Goal: Find specific page/section: Find specific page/section

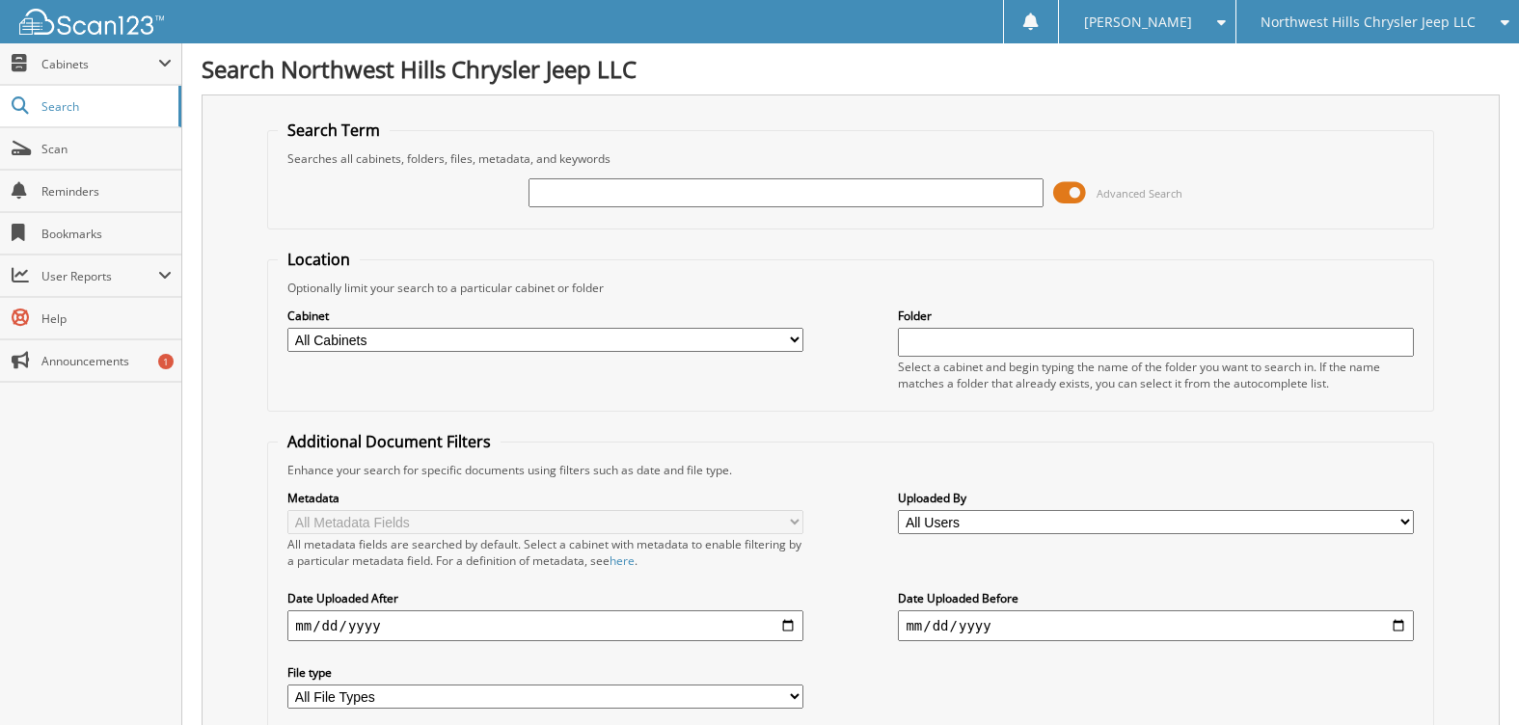
click at [722, 188] on input "text" at bounding box center [786, 192] width 515 height 29
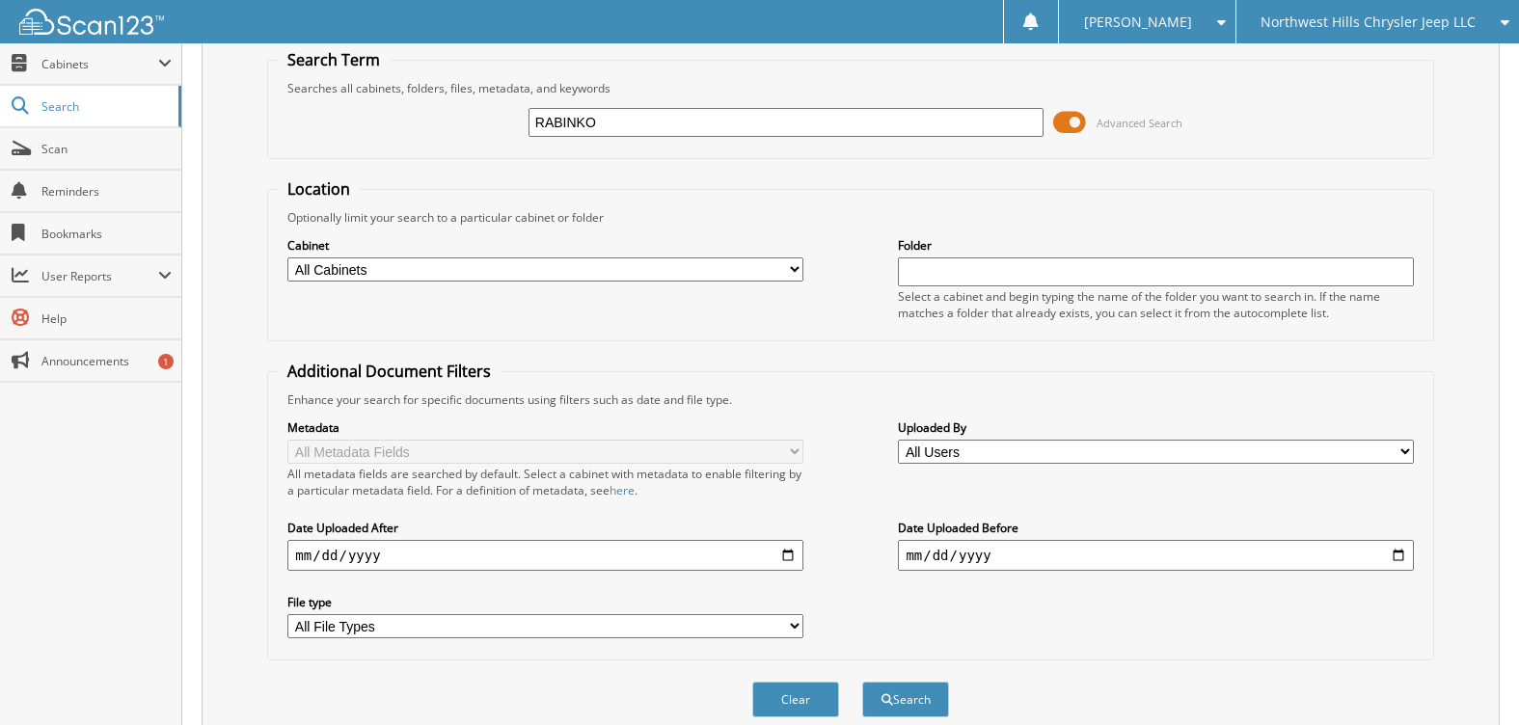
scroll to position [150, 0]
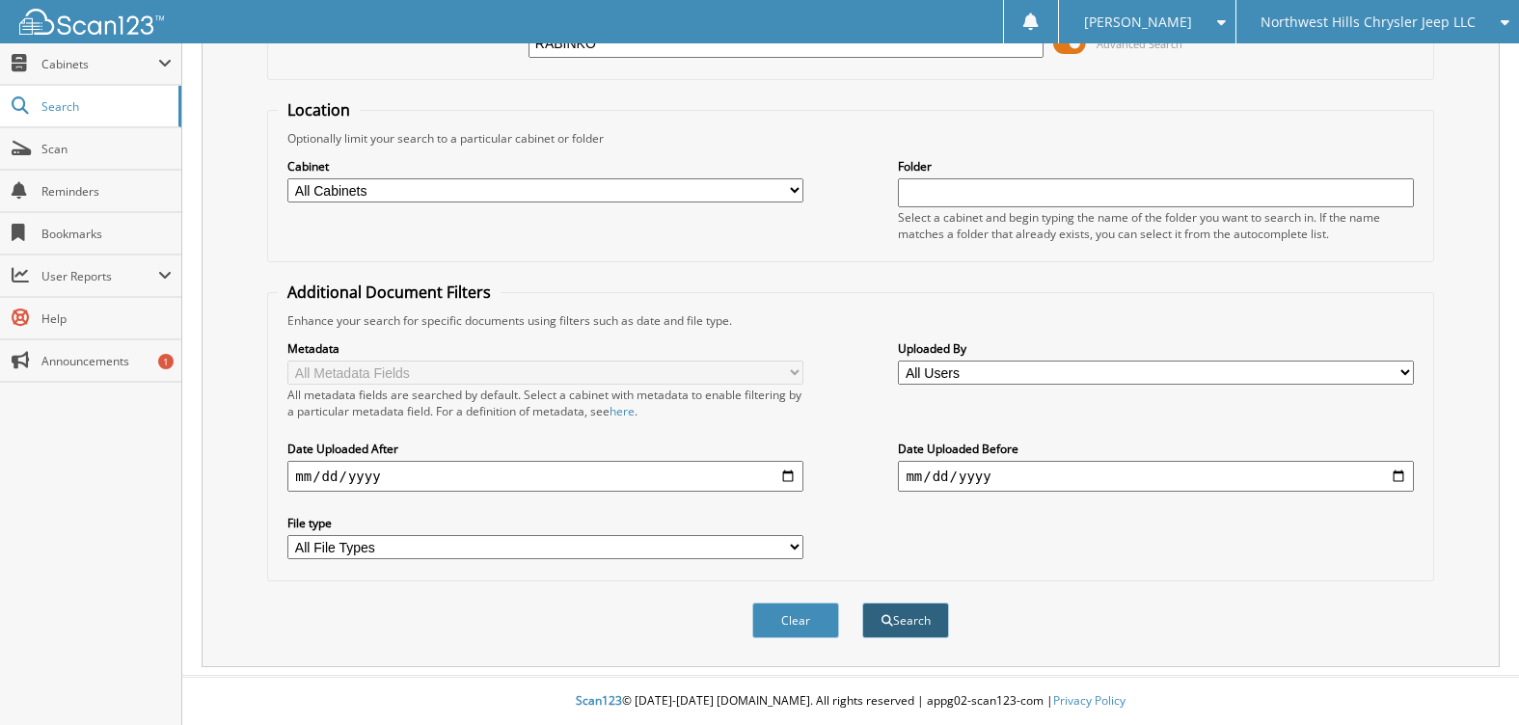
type input "RABINKO"
click at [899, 618] on button "Search" at bounding box center [905, 621] width 87 height 36
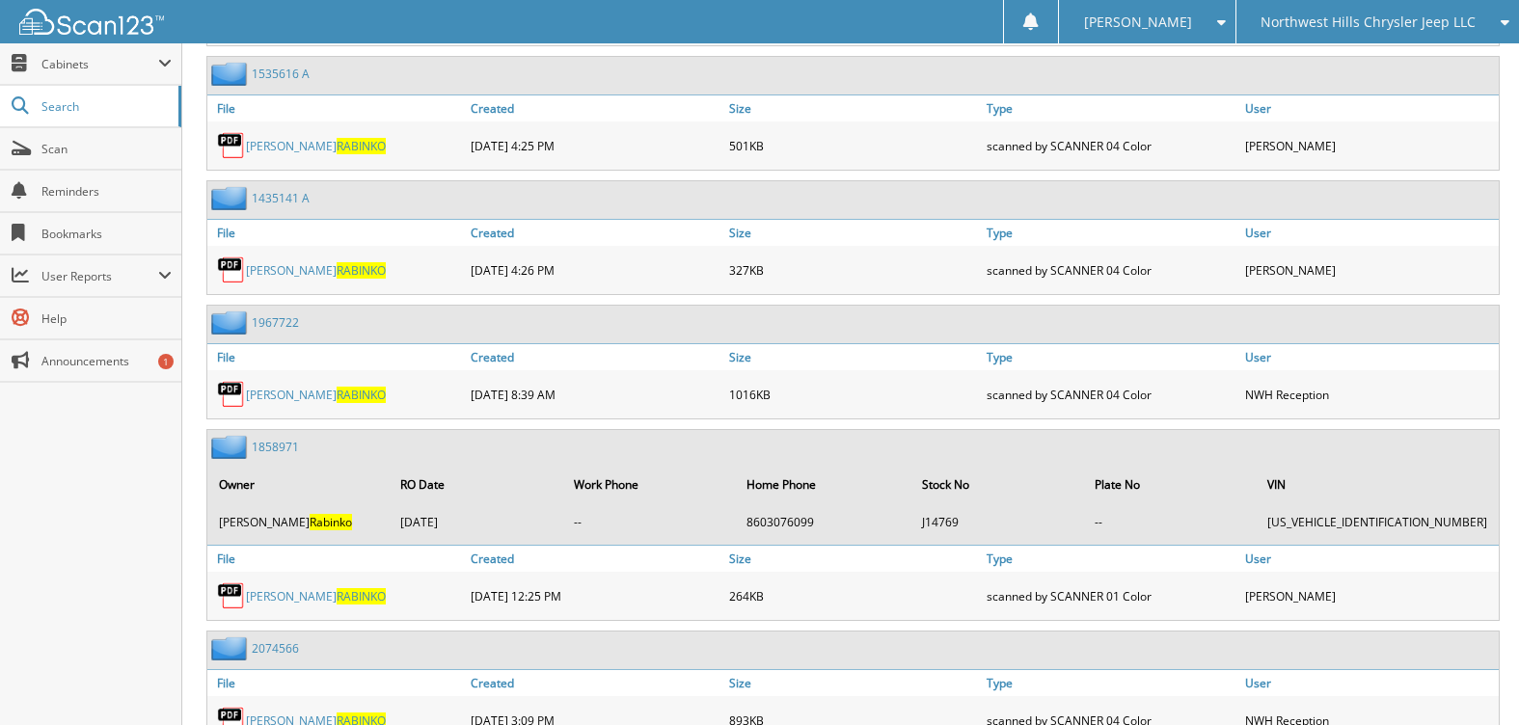
scroll to position [4822, 0]
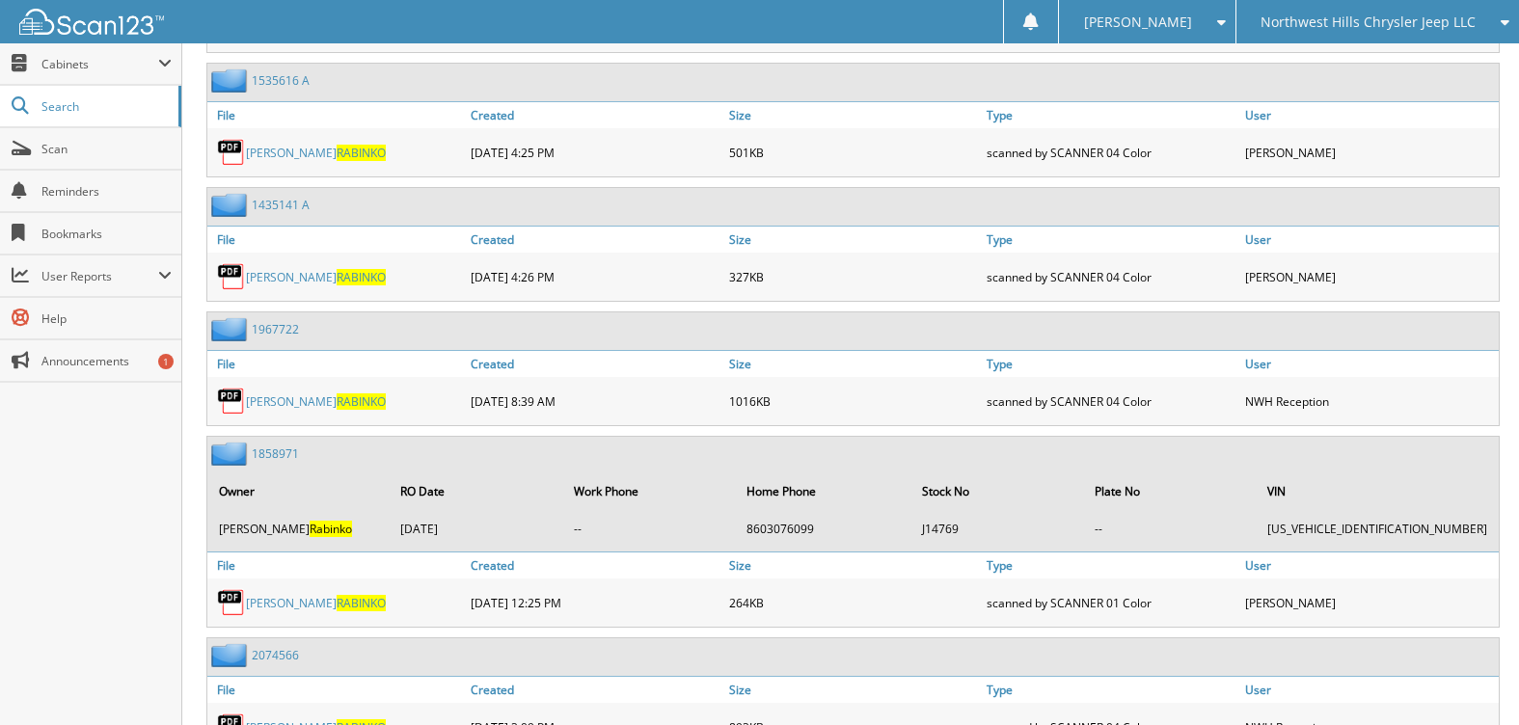
click at [1393, 22] on span "Northwest Hills Chrysler Jeep LLC" at bounding box center [1368, 22] width 215 height 12
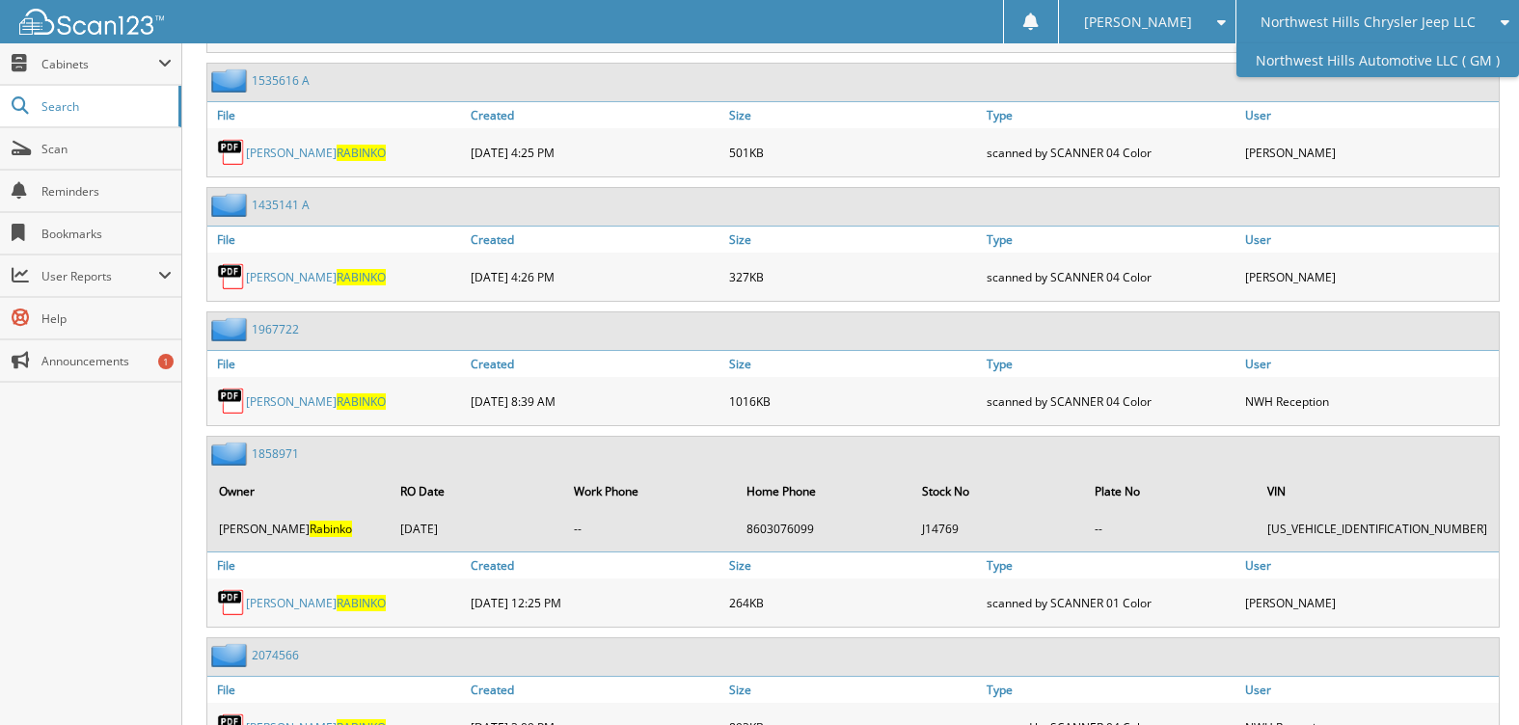
click at [1390, 65] on link "Northwest Hills Automotive LLC ( GM )" at bounding box center [1378, 60] width 284 height 34
